Goal: Transaction & Acquisition: Purchase product/service

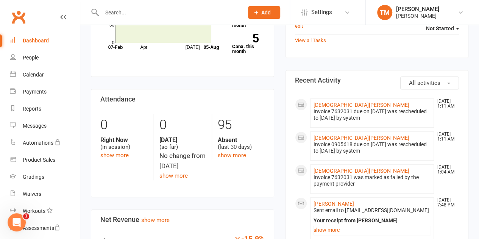
scroll to position [150, 0]
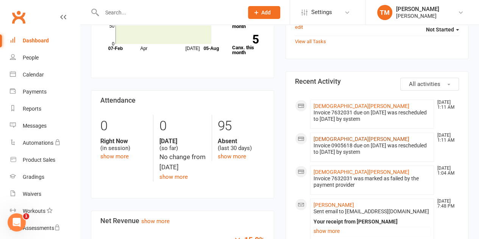
click at [336, 140] on link "[DEMOGRAPHIC_DATA][PERSON_NAME]" at bounding box center [362, 139] width 96 height 6
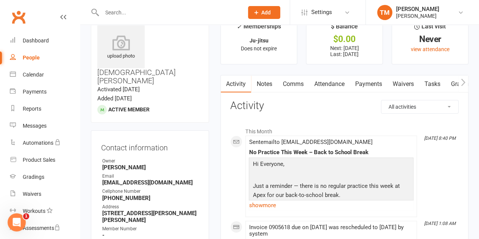
scroll to position [17, 0]
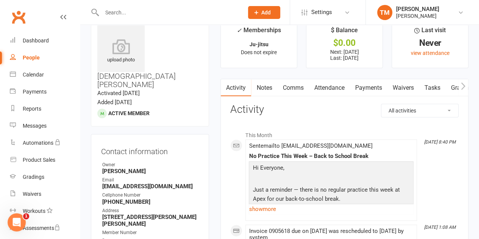
click at [378, 83] on link "Payments" at bounding box center [369, 87] width 38 height 17
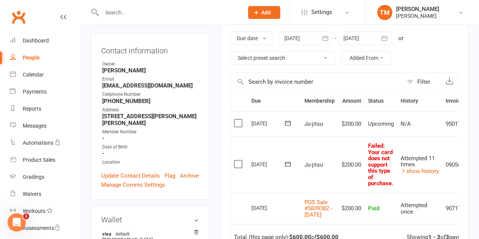
scroll to position [114, 0]
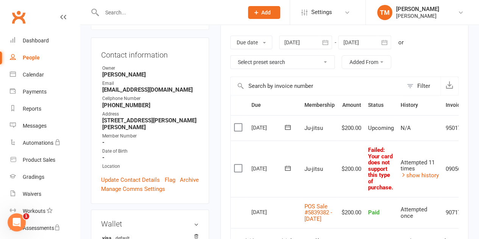
click at [413, 102] on th "History" at bounding box center [419, 105] width 45 height 19
click at [408, 108] on th "History" at bounding box center [419, 105] width 45 height 19
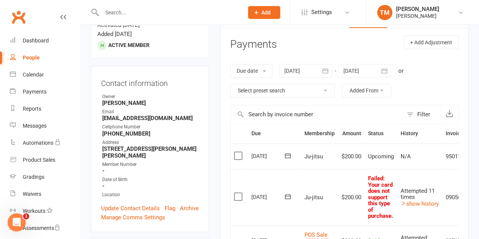
scroll to position [91, 0]
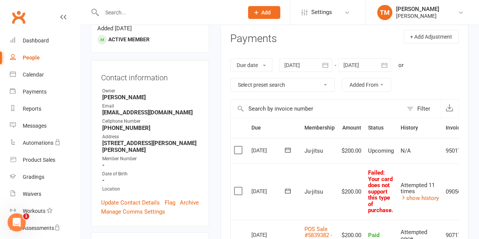
click at [38, 89] on div "Payments" at bounding box center [35, 92] width 24 height 6
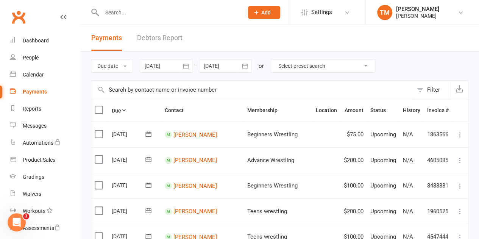
click at [48, 160] on div "Product Sales" at bounding box center [39, 160] width 33 height 6
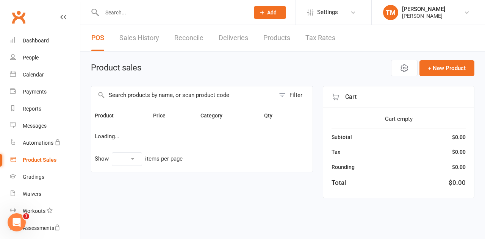
select select "100"
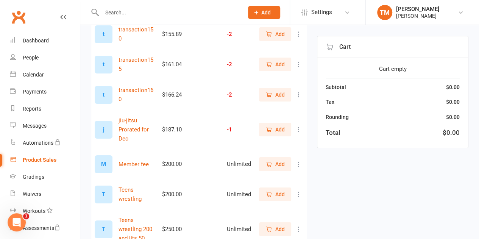
scroll to position [1357, 0]
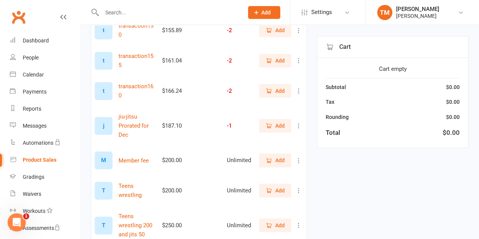
click at [279, 156] on span "Add" at bounding box center [280, 160] width 9 height 8
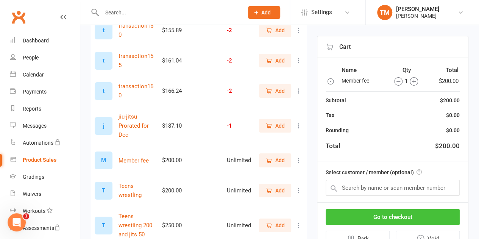
click at [395, 209] on button "Go to checkout" at bounding box center [393, 217] width 134 height 16
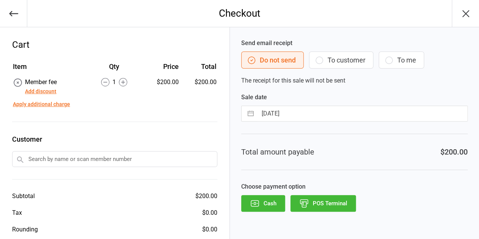
click at [187, 160] on input "text" at bounding box center [114, 159] width 205 height 16
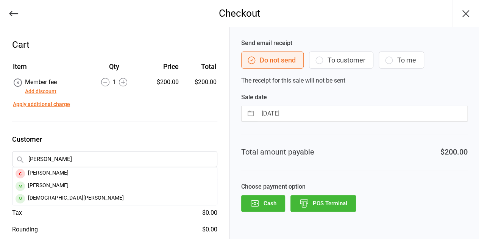
type input "jess"
click at [56, 194] on div "[DEMOGRAPHIC_DATA][PERSON_NAME]" at bounding box center [115, 199] width 205 height 13
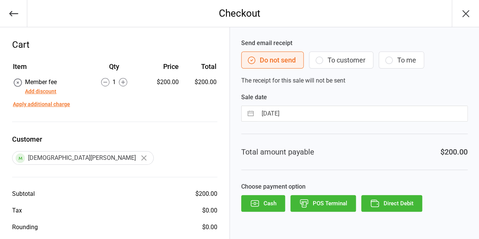
click at [327, 68] on div "Send email receipt Do not send To customer To me The receipt for this sale will…" at bounding box center [354, 62] width 227 height 47
click at [337, 66] on button "To customer" at bounding box center [341, 60] width 64 height 17
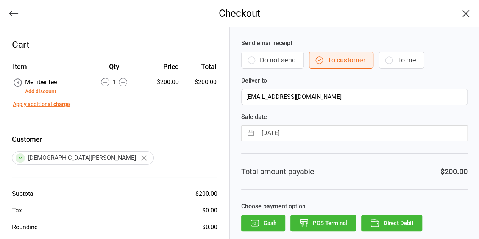
click at [383, 216] on button "Direct Debit" at bounding box center [392, 223] width 61 height 17
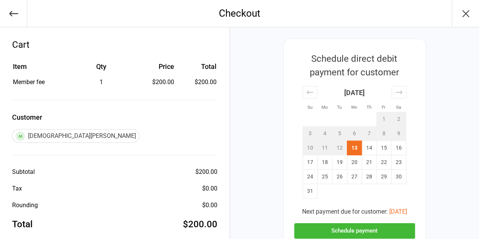
click at [355, 229] on button "Schedule payment" at bounding box center [354, 231] width 121 height 16
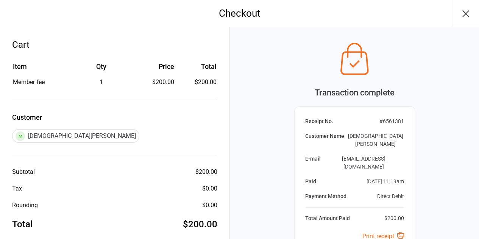
click at [467, 12] on icon "button" at bounding box center [466, 14] width 6 height 6
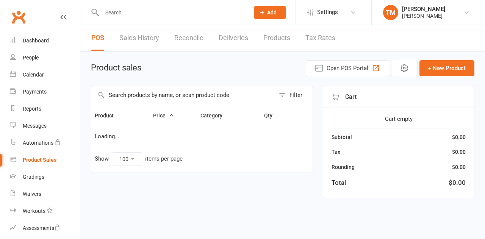
select select "100"
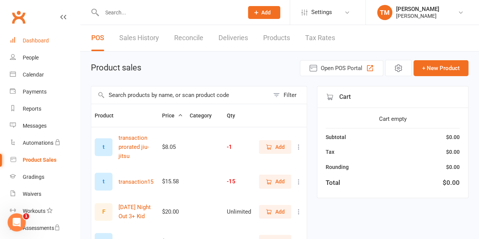
click at [40, 43] on div "Dashboard" at bounding box center [36, 41] width 26 height 6
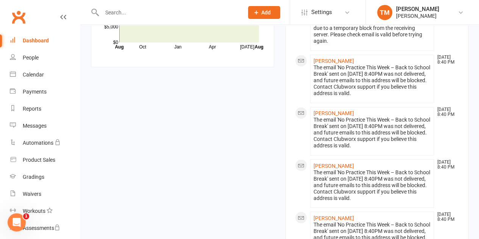
scroll to position [563, 0]
